Goal: Navigation & Orientation: Find specific page/section

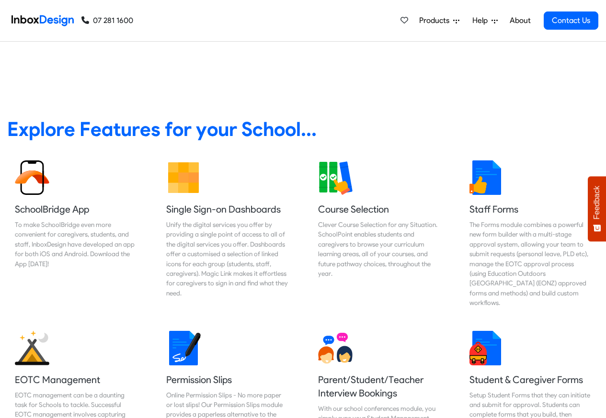
scroll to position [1999, 0]
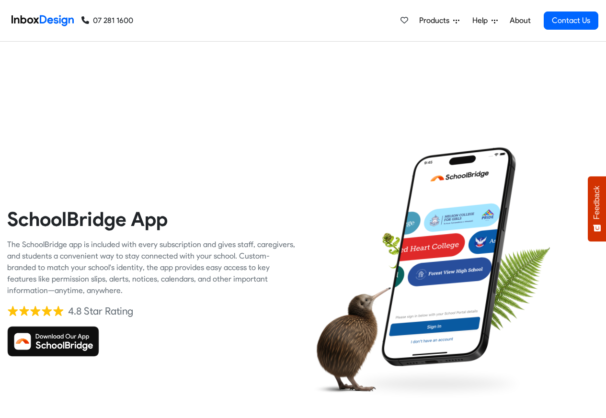
checkbox input "true"
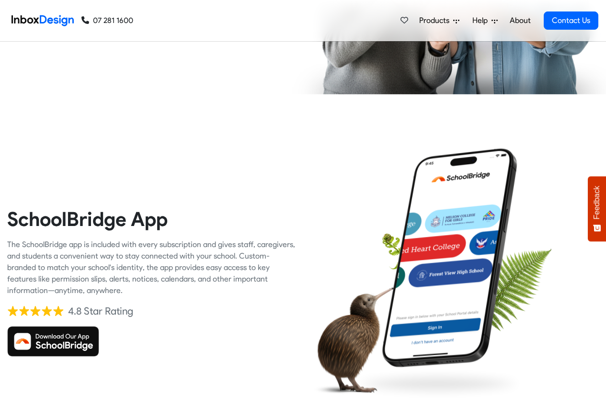
checkbox input "true"
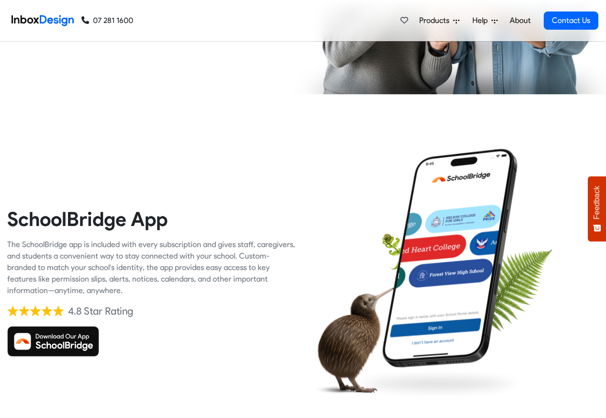
checkbox input "true"
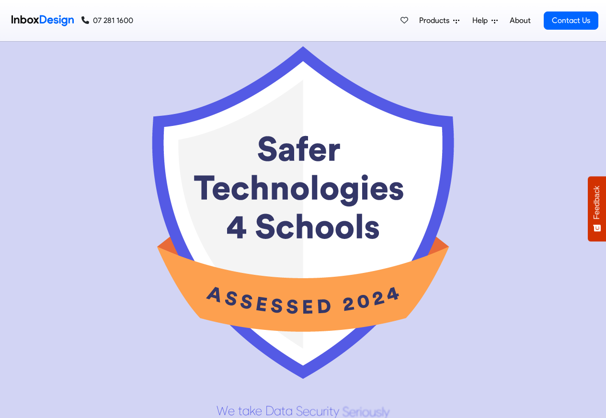
scroll to position [4581, 0]
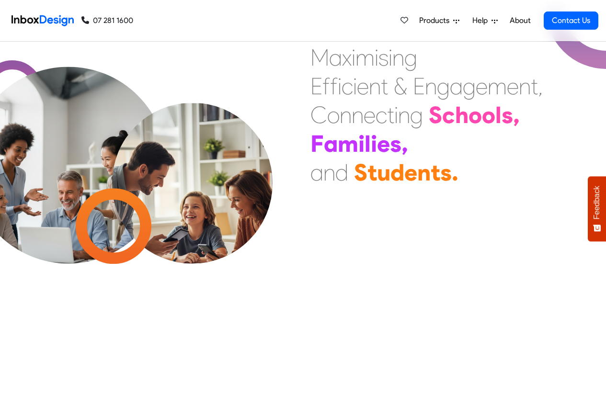
scroll to position [4445, 0]
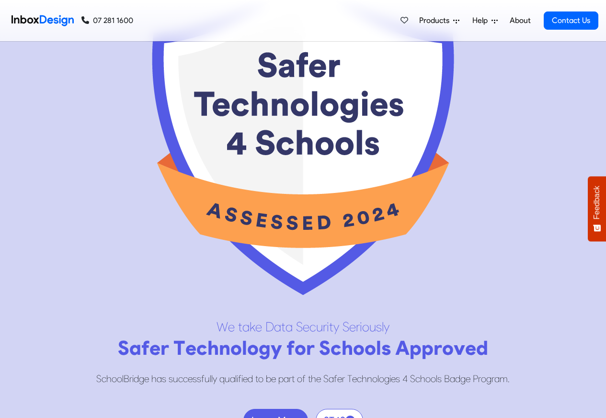
click at [429, 22] on span "Products" at bounding box center [436, 20] width 34 height 11
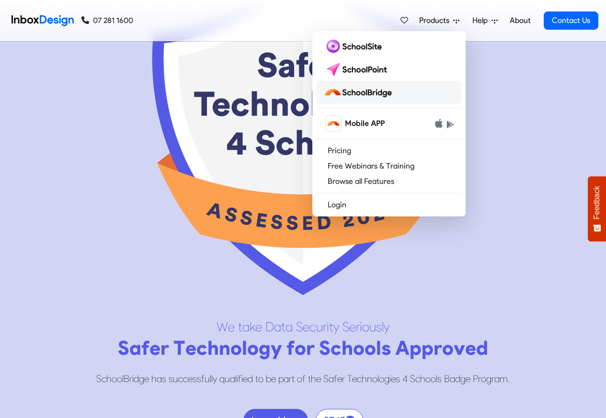
click at [355, 93] on img at bounding box center [360, 92] width 72 height 15
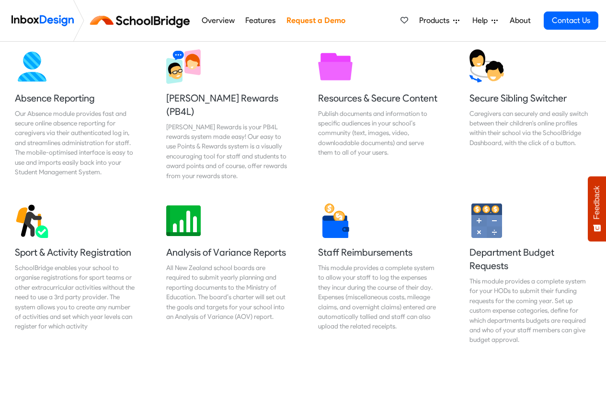
scroll to position [345, 0]
